Goal: Task Accomplishment & Management: Complete application form

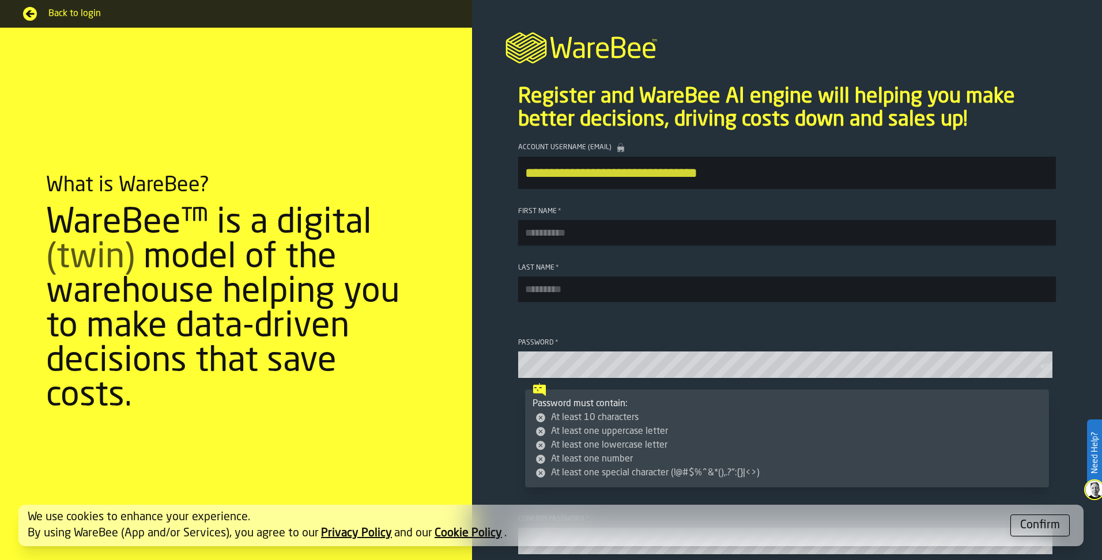
click at [540, 241] on input "First Name *" at bounding box center [787, 232] width 538 height 25
type input "*****"
drag, startPoint x: 527, startPoint y: 294, endPoint x: 536, endPoint y: 311, distance: 19.6
click at [527, 293] on input "Last Name *" at bounding box center [787, 289] width 538 height 25
type input "********"
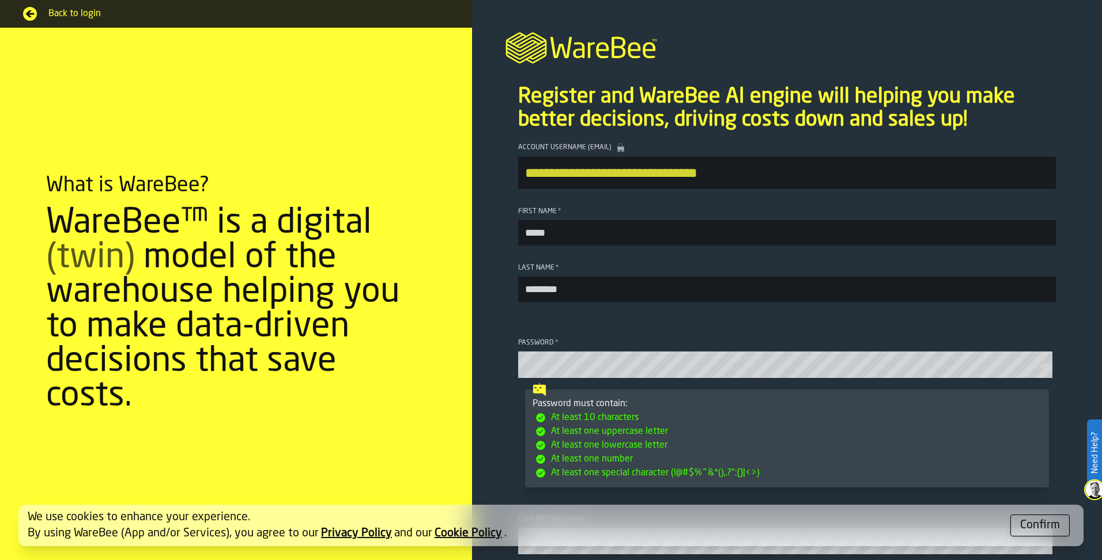
click at [1042, 368] on icon "button-toolbar-Password" at bounding box center [1045, 367] width 12 height 12
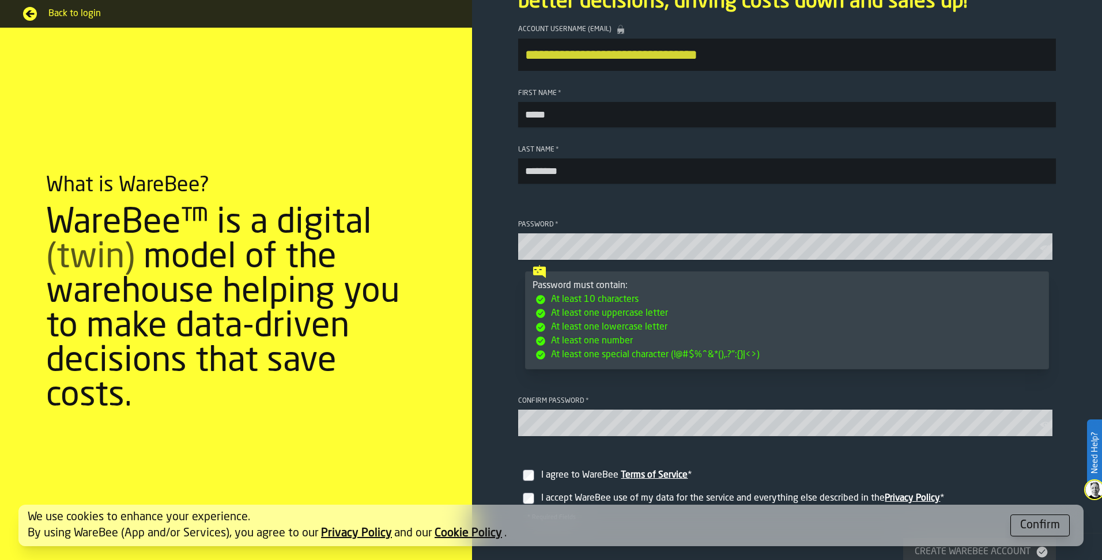
scroll to position [284, 0]
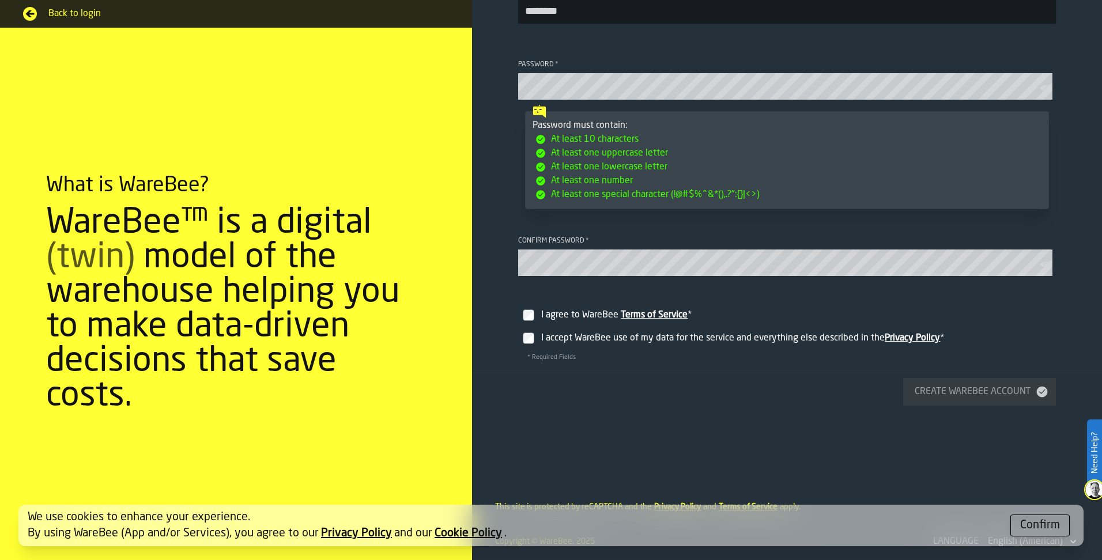
drag, startPoint x: 563, startPoint y: 321, endPoint x: 559, endPoint y: 331, distance: 10.6
click at [563, 321] on div "I agree to WareBee Terms of Service *" at bounding box center [796, 315] width 510 height 14
click at [560, 336] on div "I accept WareBee use of my data for the service and everything else described i…" at bounding box center [796, 338] width 510 height 14
click at [657, 344] on div "I accept WareBee use of my data for the service and everything else described i…" at bounding box center [796, 338] width 510 height 14
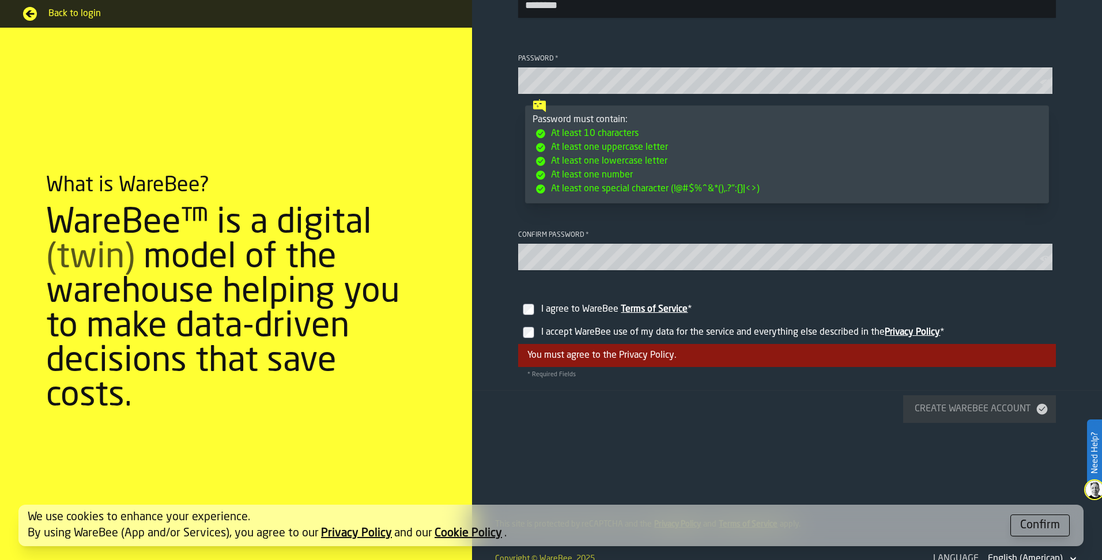
click at [607, 337] on div "I accept WareBee use of my data for the service and everything else described i…" at bounding box center [796, 333] width 510 height 14
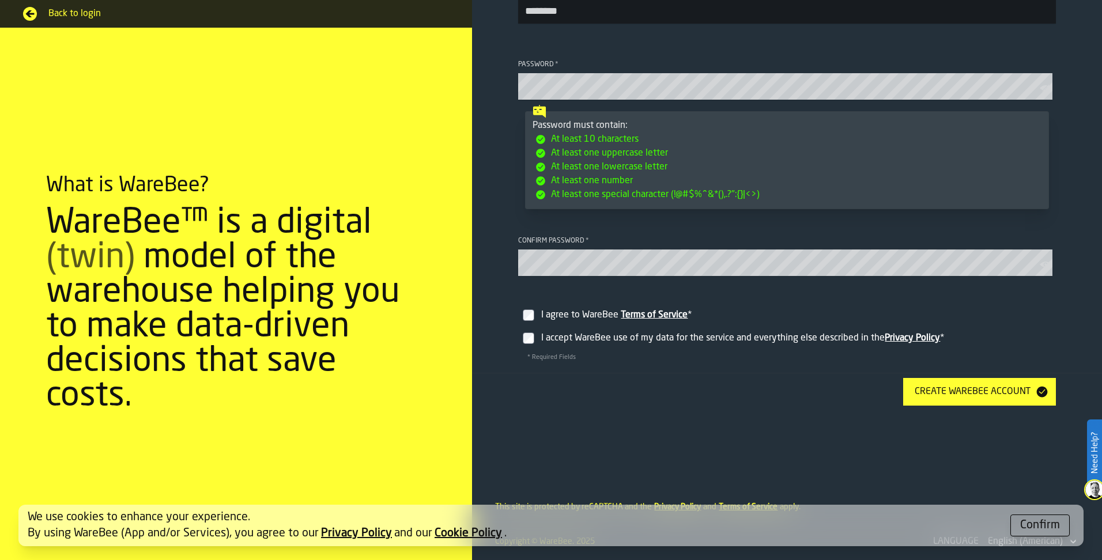
click at [948, 385] on div "Create WareBee Account" at bounding box center [972, 392] width 125 height 14
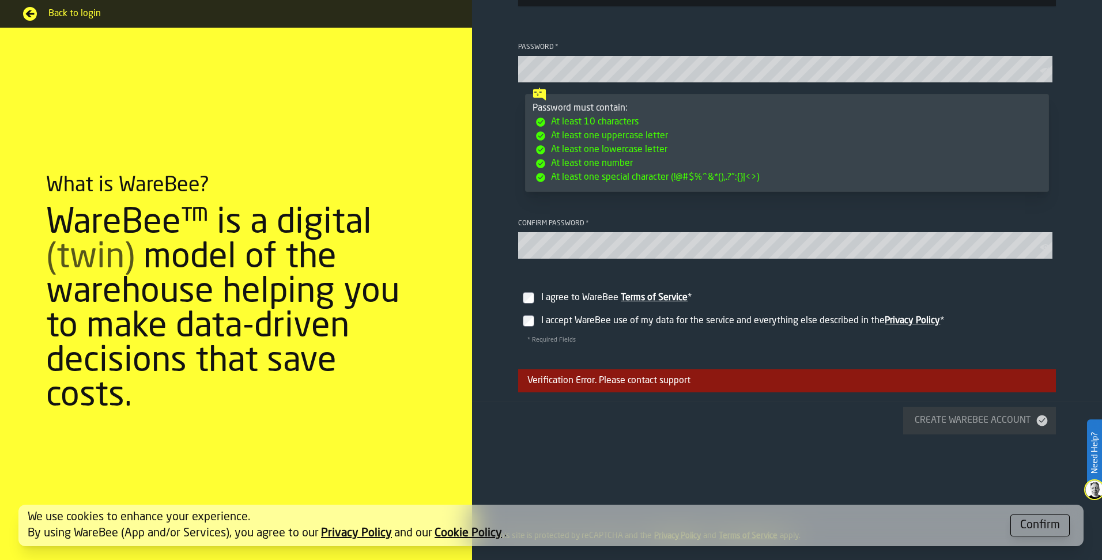
scroll to position [362, 0]
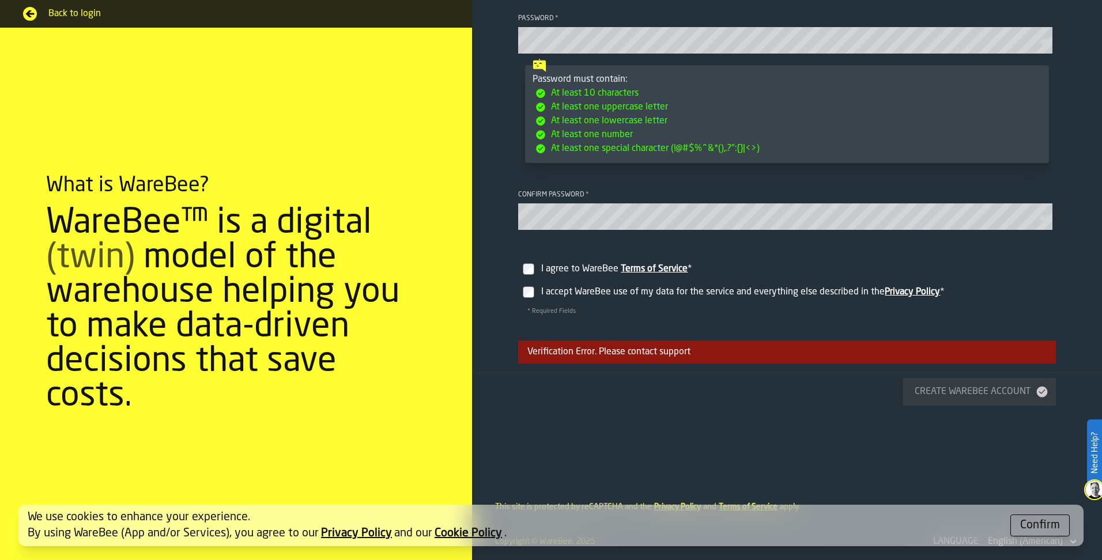
click at [1043, 524] on div "Confirm" at bounding box center [1040, 525] width 40 height 16
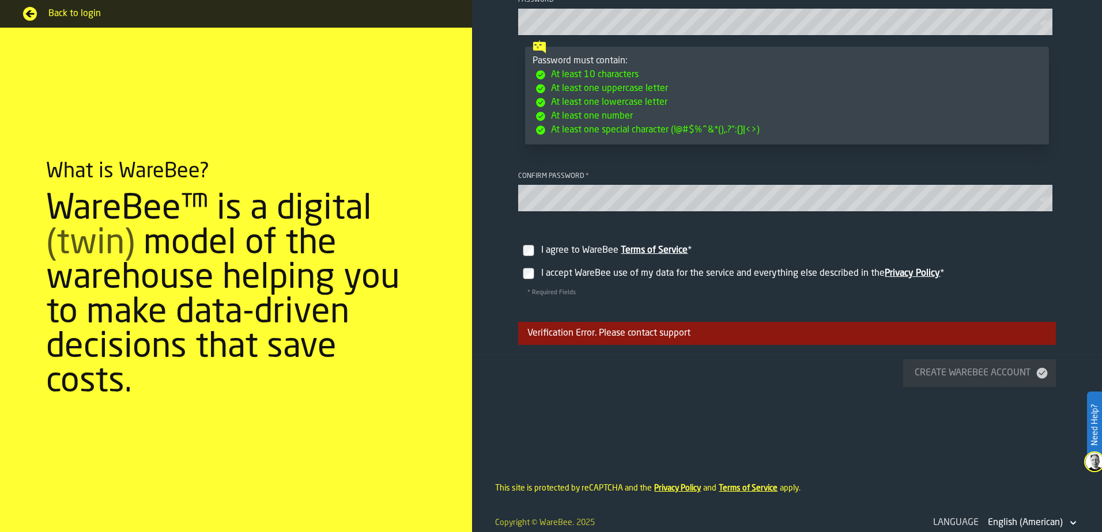
scroll to position [390, 0]
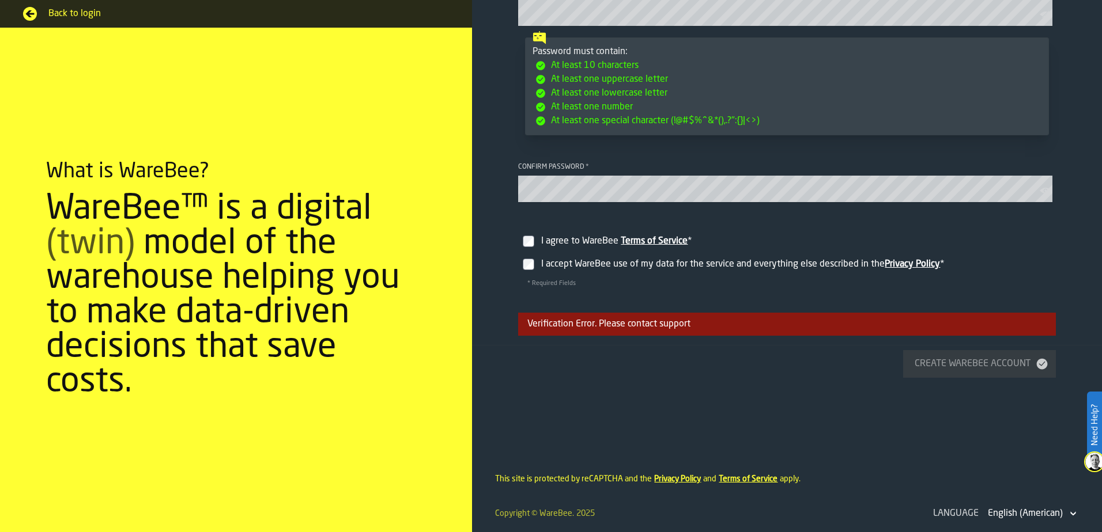
click at [740, 325] on div "Verification Error. Please contact support" at bounding box center [787, 324] width 538 height 23
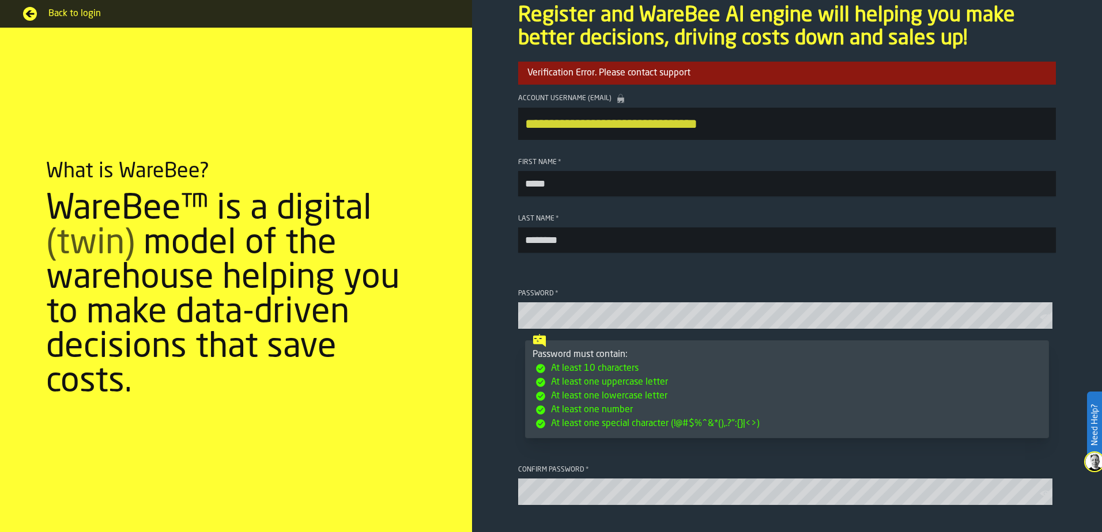
scroll to position [0, 0]
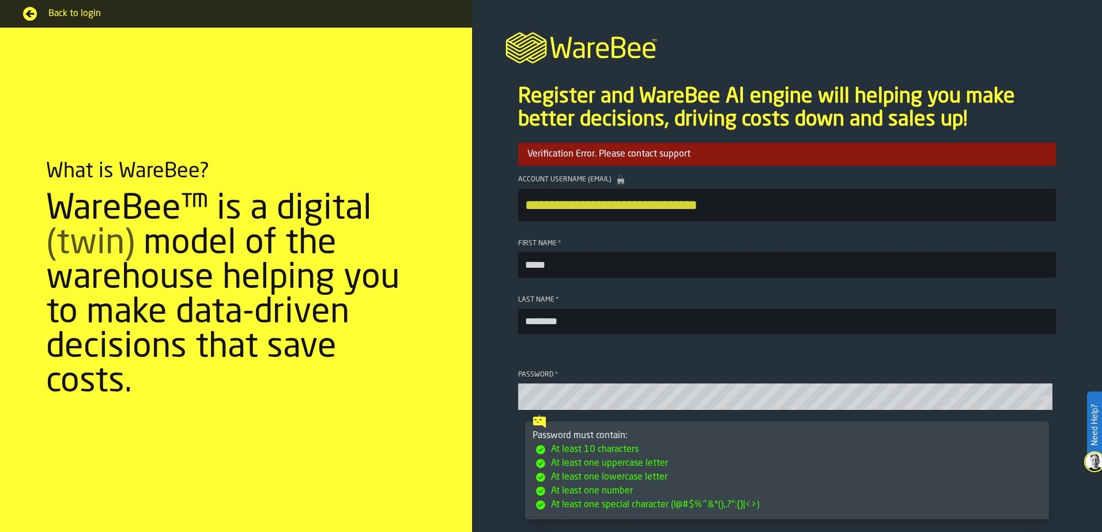
click at [69, 10] on span "Back to login" at bounding box center [248, 14] width 400 height 14
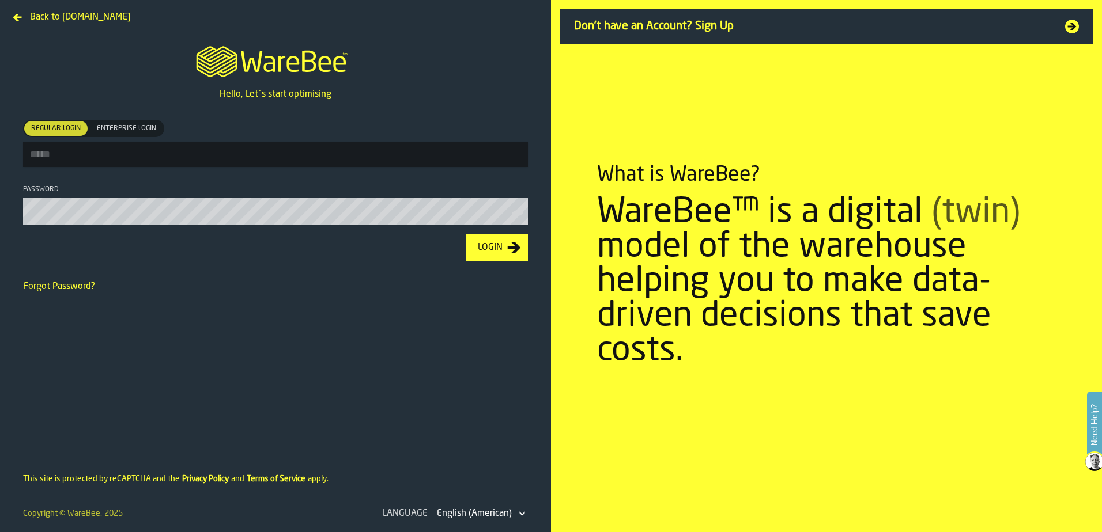
click at [125, 158] on input "Regular Login Regular Login Enterprise Login Enterprise Login" at bounding box center [275, 154] width 505 height 25
type input "**********"
click at [490, 253] on div "Login" at bounding box center [490, 248] width 34 height 14
